Goal: Information Seeking & Learning: Understand process/instructions

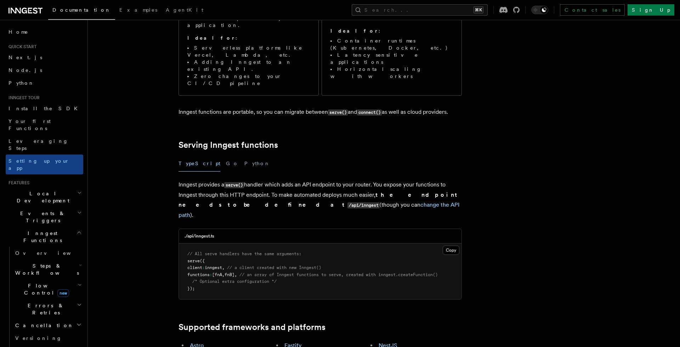
scroll to position [147, 0]
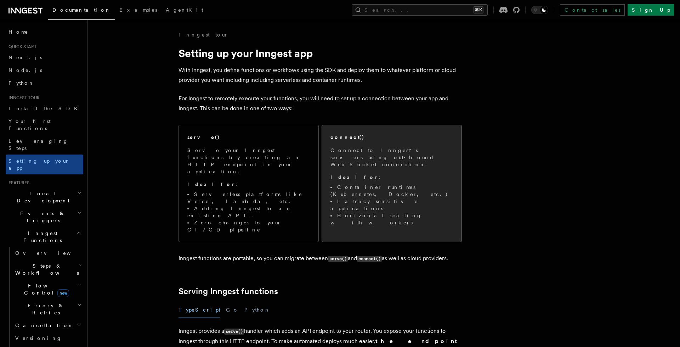
click at [350, 157] on p "Connect to Inngest's servers using out-bound WebSocket connection." at bounding box center [391, 157] width 122 height 21
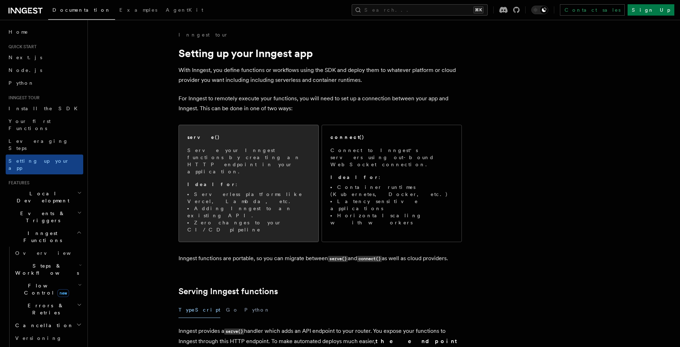
click at [246, 158] on p "Serve your Inngest functions by creating an HTTP endpoint in your application." at bounding box center [248, 161] width 122 height 28
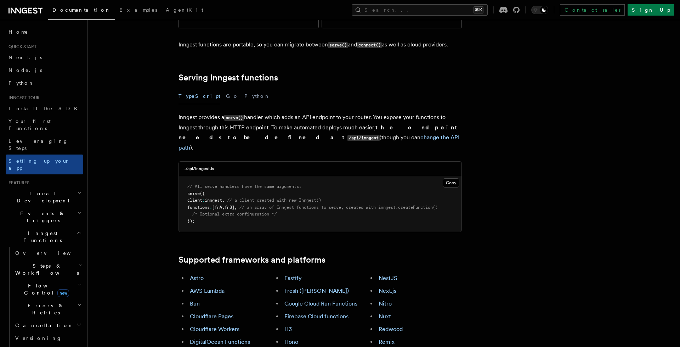
scroll to position [217, 0]
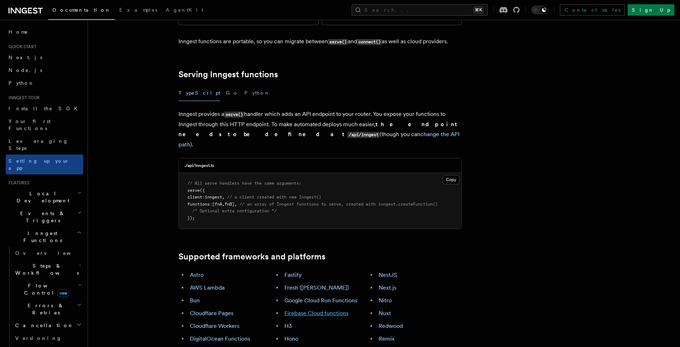
click at [323, 309] on link "Firebase Cloud functions" at bounding box center [316, 312] width 64 height 7
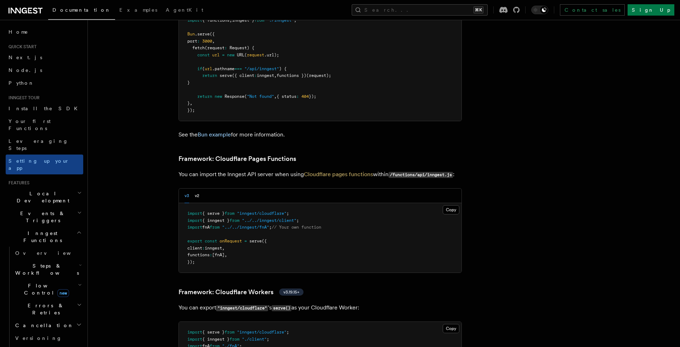
scroll to position [666, 0]
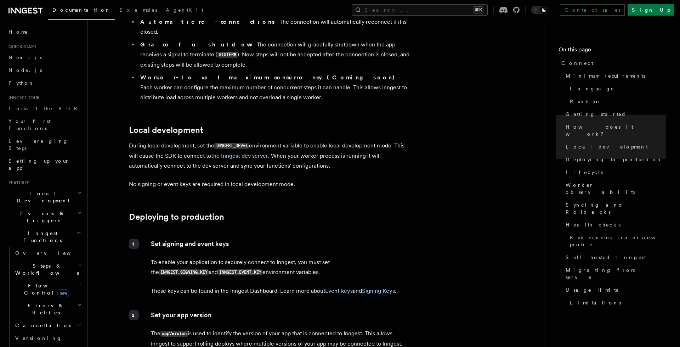
scroll to position [804, 0]
